Goal: Task Accomplishment & Management: Use online tool/utility

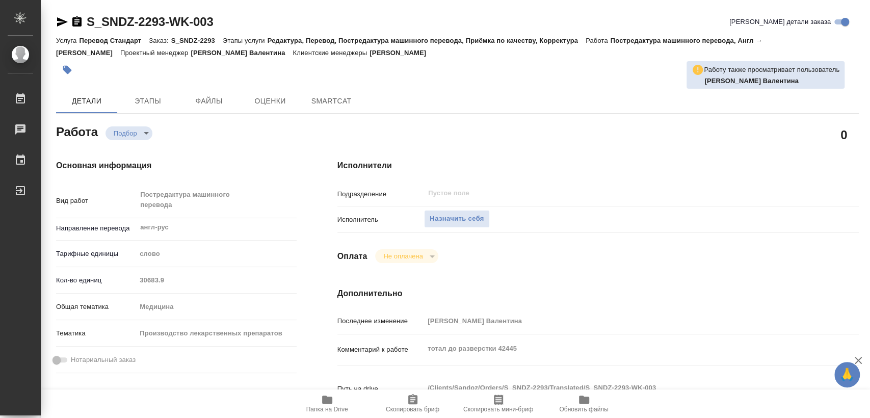
type textarea "x"
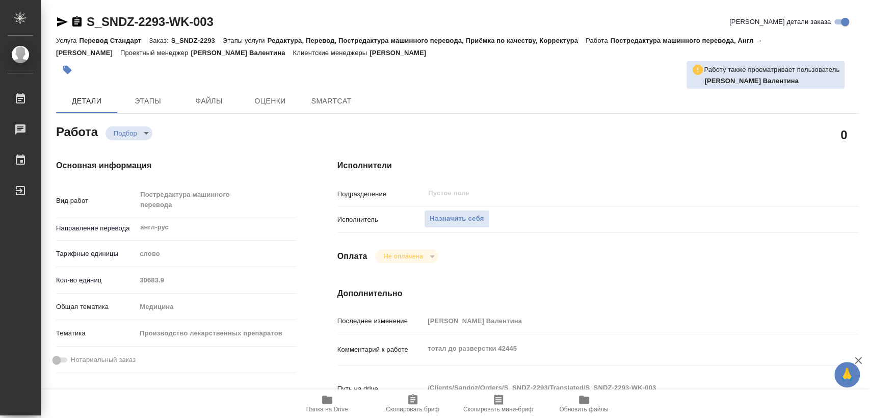
type textarea "x"
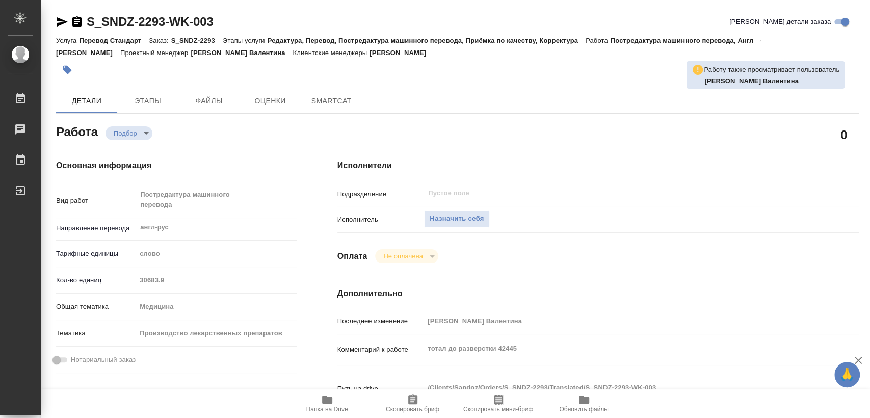
type textarea "x"
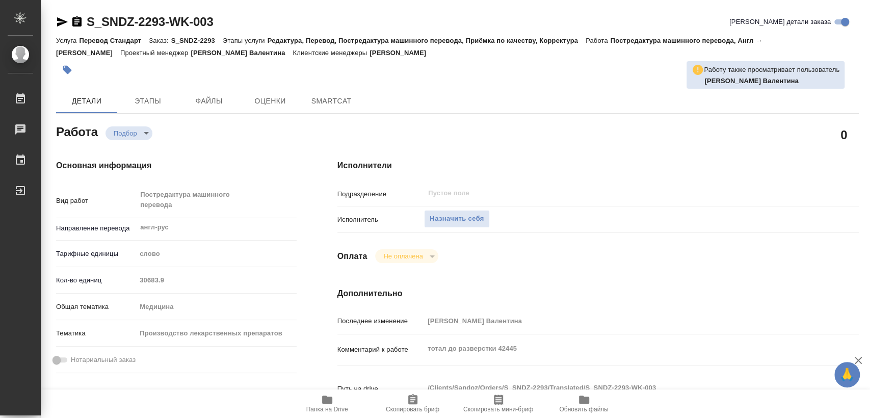
type textarea "x"
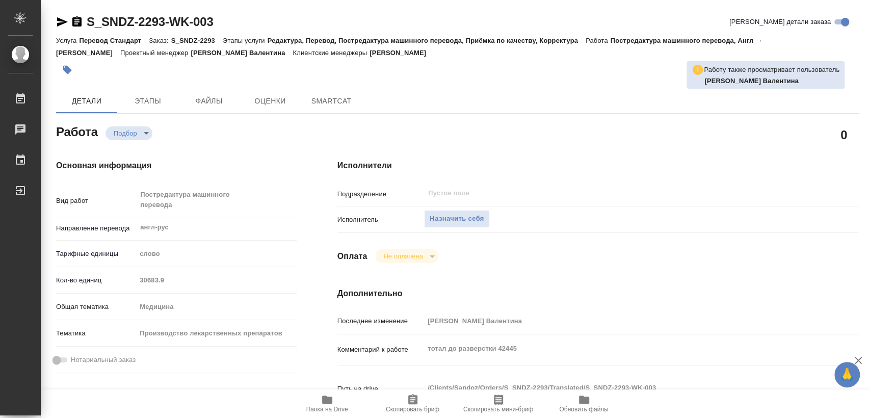
type textarea "x"
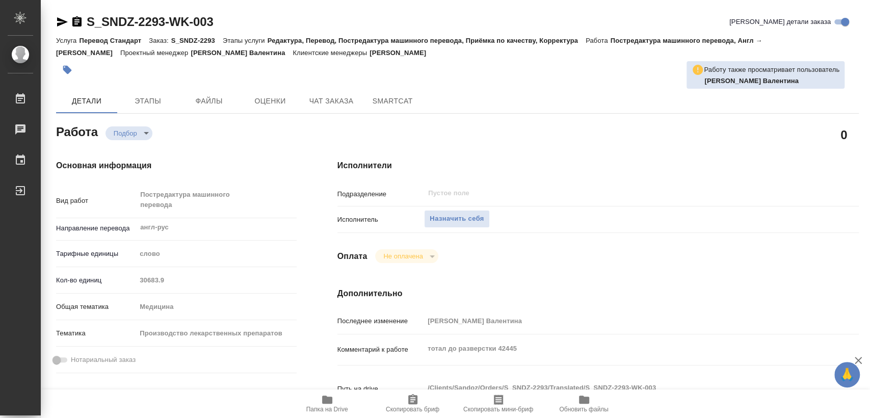
type textarea "x"
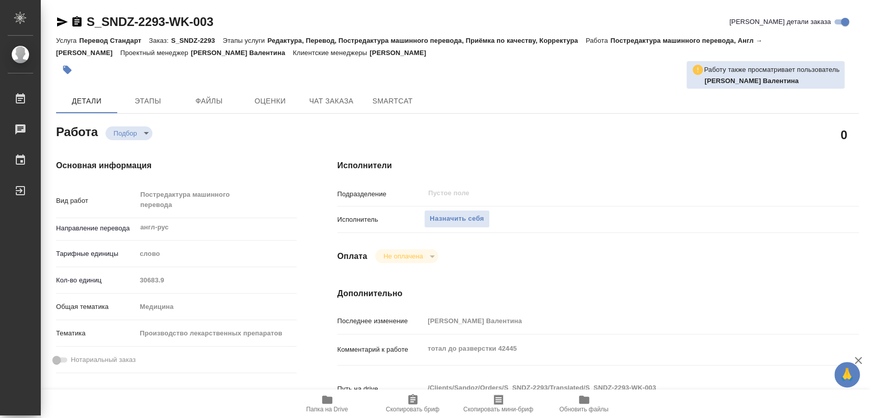
type textarea "x"
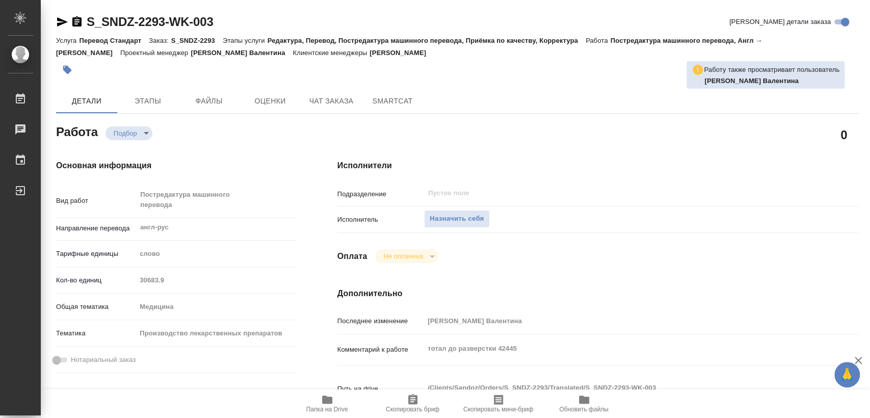
type textarea "x"
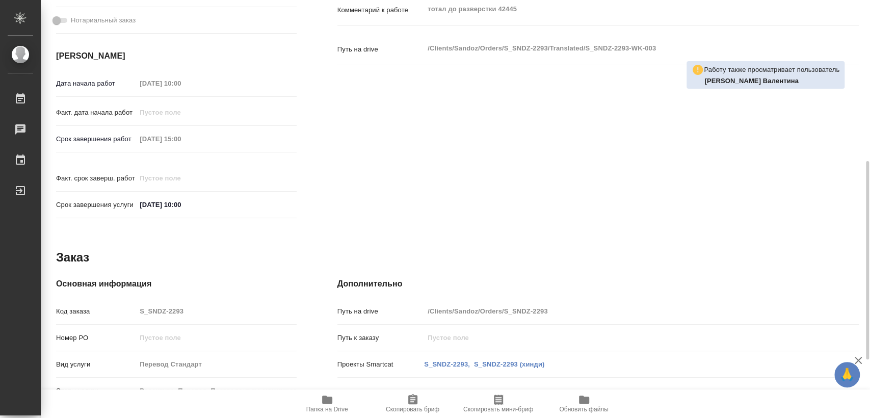
type textarea "x"
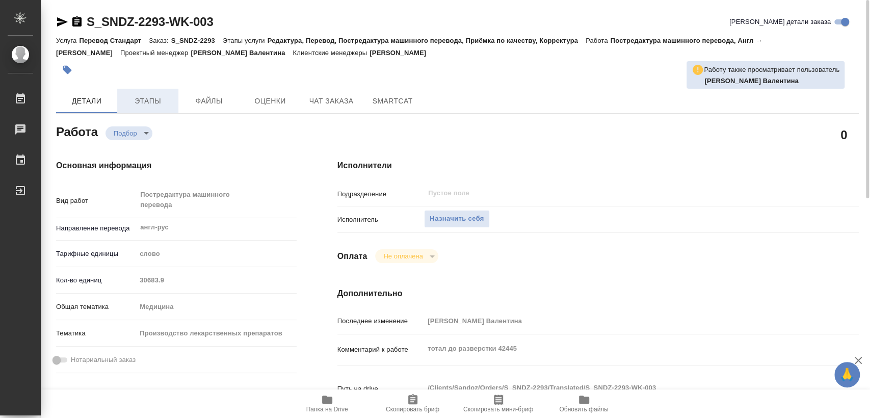
click at [160, 109] on button "Этапы" at bounding box center [147, 101] width 61 height 24
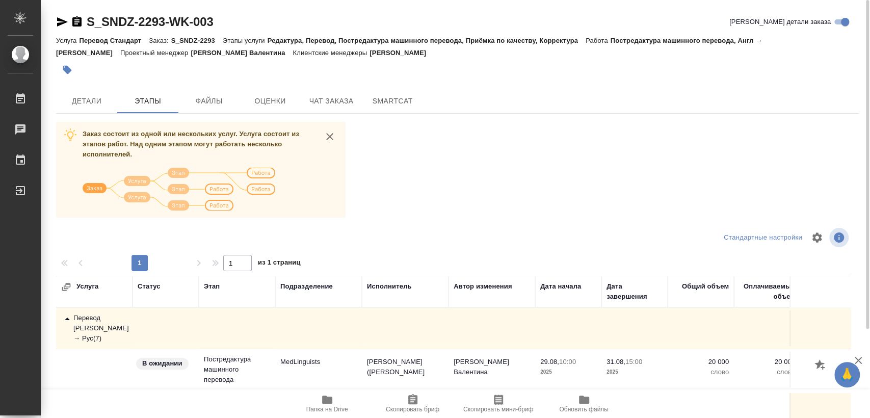
scroll to position [113, 0]
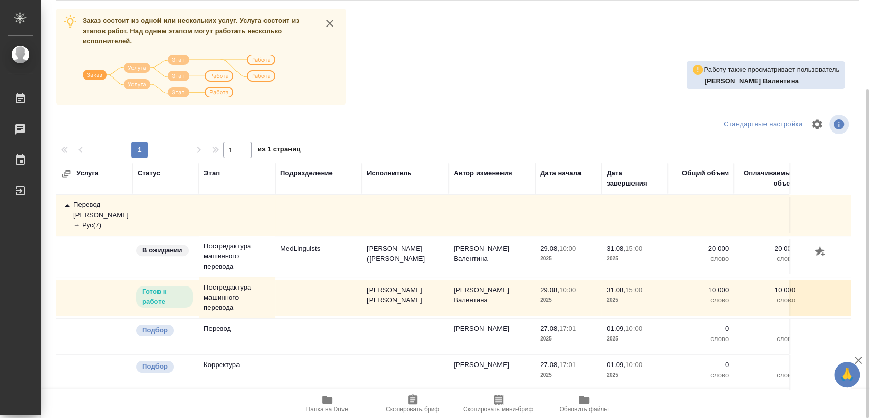
click at [82, 213] on div "Перевод [PERSON_NAME] → Рус ( 7 )" at bounding box center [94, 215] width 66 height 31
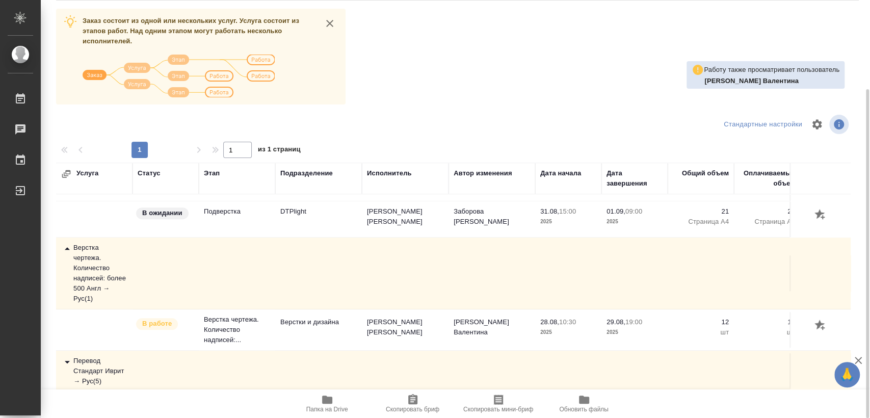
scroll to position [542, 0]
click at [97, 368] on div "Перевод Стандарт Иврит → Рус ( 5 )" at bounding box center [94, 371] width 66 height 31
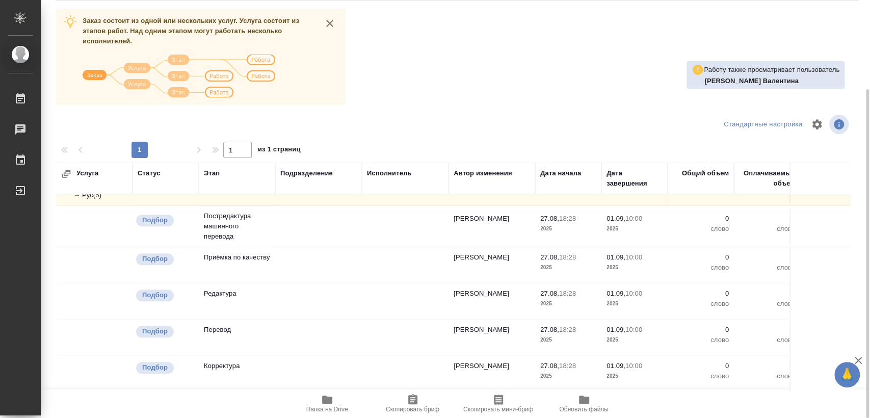
scroll to position [0, 0]
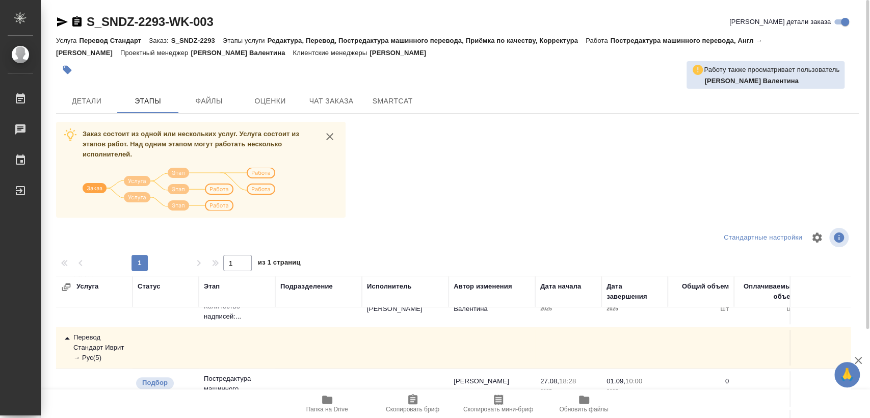
click at [95, 348] on div "Перевод Стандарт Иврит → Рус ( 5 )" at bounding box center [94, 347] width 66 height 31
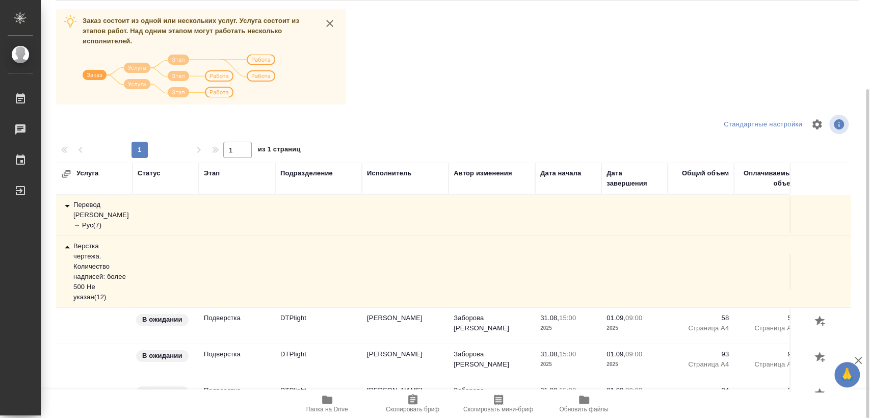
click at [92, 251] on div "Верстка чертежа. Количество надписей: более 500 Не указан ( 12 )" at bounding box center [94, 271] width 66 height 61
